Goal: Transaction & Acquisition: Purchase product/service

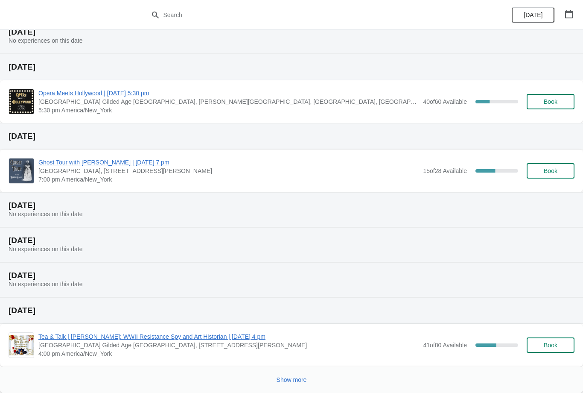
scroll to position [103, 0]
click at [302, 381] on span "Show more" at bounding box center [292, 379] width 30 height 7
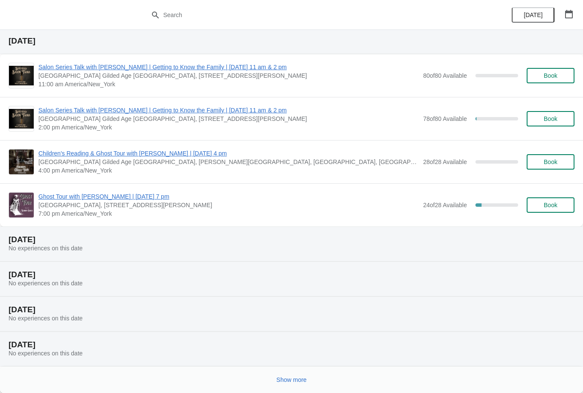
scroll to position [547, 0]
click at [307, 381] on span "Show more" at bounding box center [292, 379] width 30 height 7
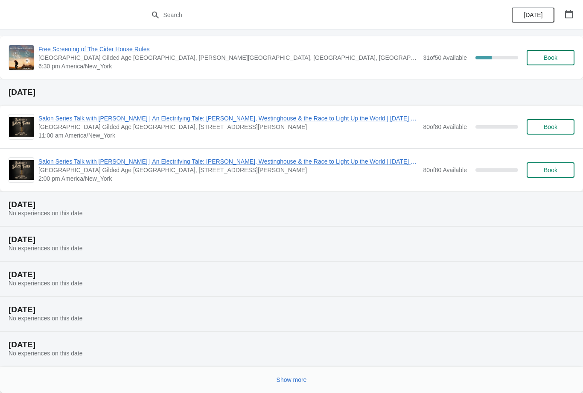
scroll to position [938, 0]
click at [307, 385] on button "Show more" at bounding box center [291, 379] width 37 height 15
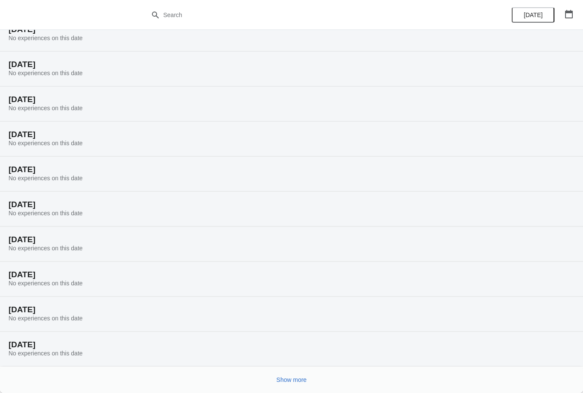
scroll to position [1219, 0]
click at [305, 380] on span "Show more" at bounding box center [292, 379] width 30 height 7
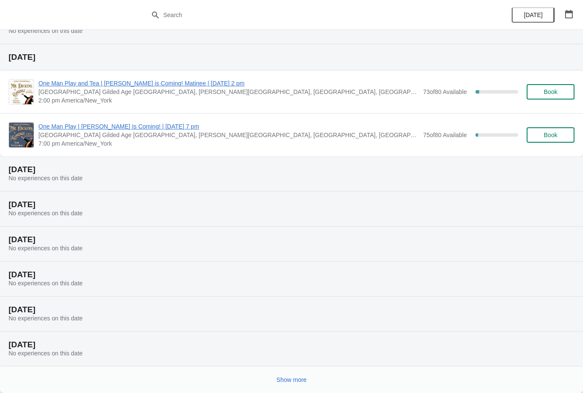
scroll to position [1576, 0]
click at [309, 382] on button "Show more" at bounding box center [291, 379] width 37 height 15
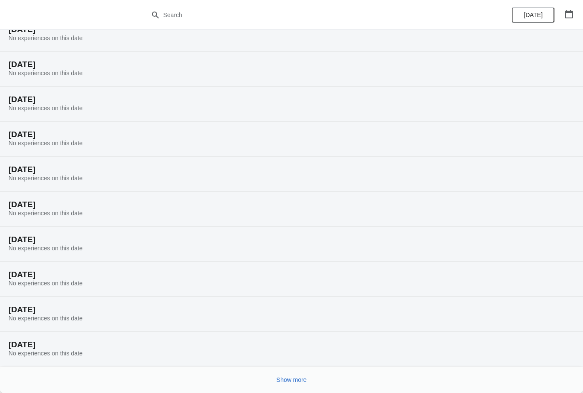
scroll to position [1856, 0]
click at [304, 381] on span "Show more" at bounding box center [292, 379] width 30 height 7
click at [306, 379] on span "Show more" at bounding box center [292, 379] width 30 height 7
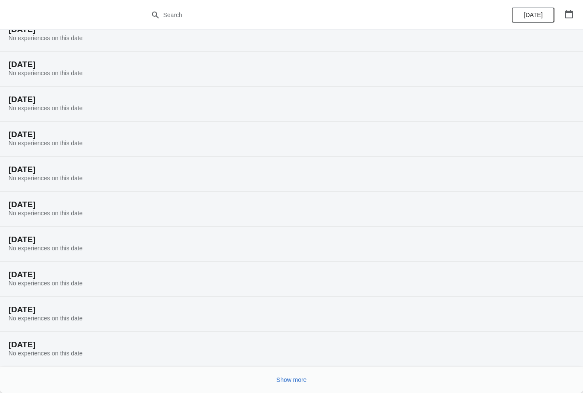
click at [308, 378] on button "Show more" at bounding box center [291, 379] width 37 height 15
click at [295, 380] on span "Show more" at bounding box center [292, 379] width 30 height 7
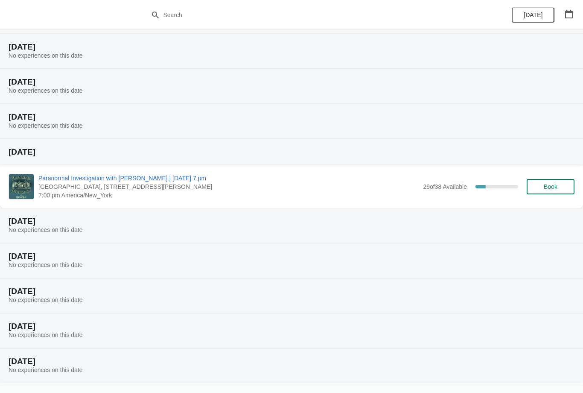
scroll to position [2994, 0]
click at [542, 191] on button "Book" at bounding box center [551, 187] width 48 height 15
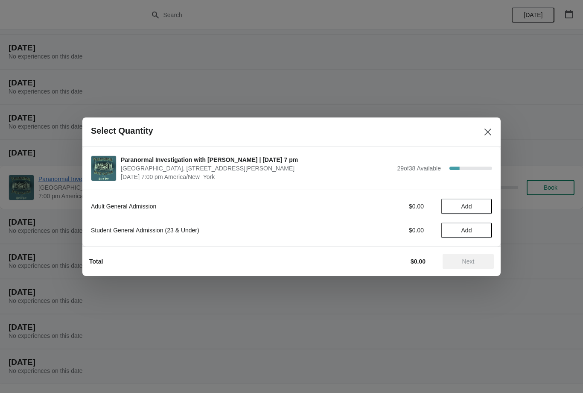
click at [466, 214] on button "Add" at bounding box center [466, 206] width 51 height 15
click at [480, 203] on icon at bounding box center [481, 206] width 9 height 9
click at [480, 262] on span "Next" at bounding box center [469, 261] width 38 height 7
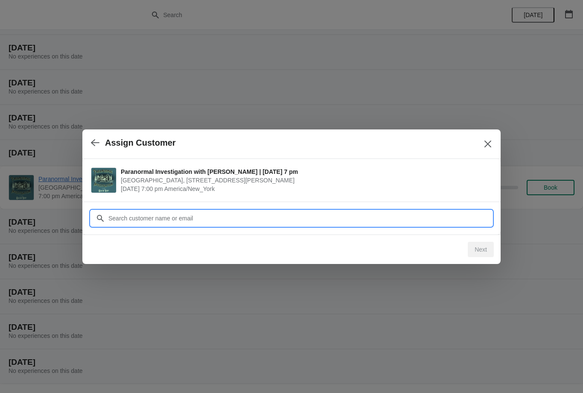
click at [429, 217] on input "Customer" at bounding box center [300, 218] width 384 height 15
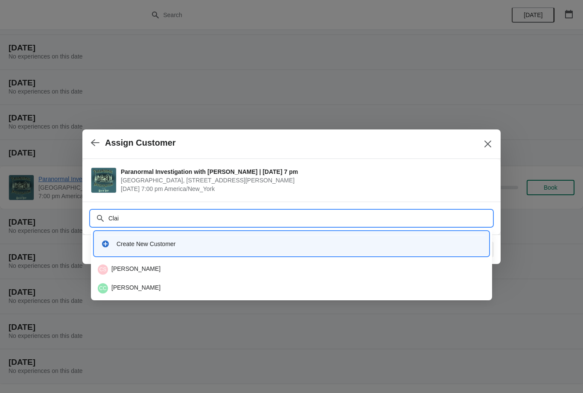
type input "Clair"
click at [245, 274] on div "CS [PERSON_NAME]" at bounding box center [292, 269] width 388 height 10
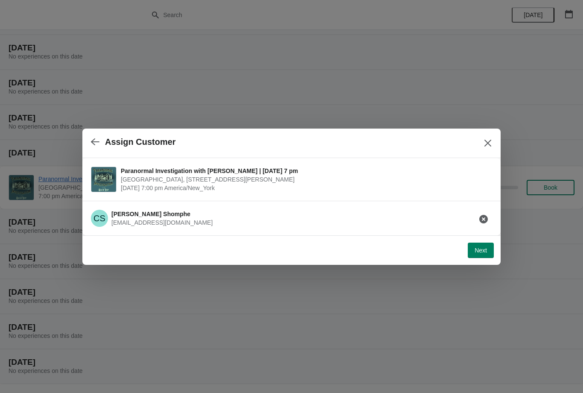
click at [487, 247] on span "Next" at bounding box center [481, 250] width 12 height 7
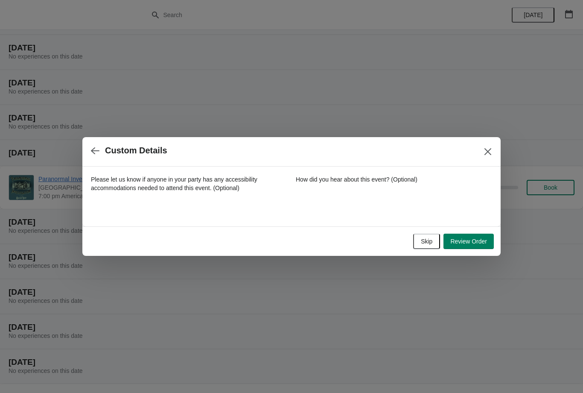
click at [480, 239] on span "Review Order" at bounding box center [469, 241] width 37 height 7
